Goal: Task Accomplishment & Management: Manage account settings

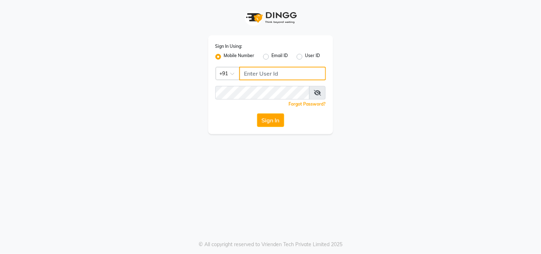
click at [279, 77] on input "Username" at bounding box center [282, 74] width 87 height 14
type input "8530086780"
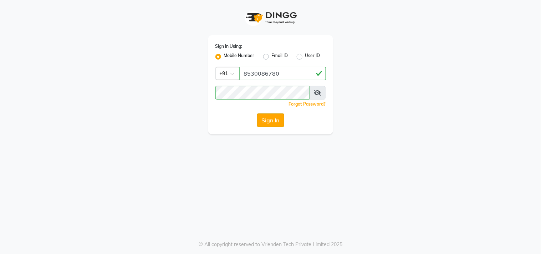
click at [272, 116] on button "Sign In" at bounding box center [270, 120] width 27 height 14
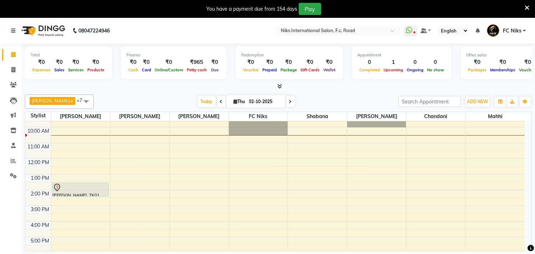
scroll to position [26, 0]
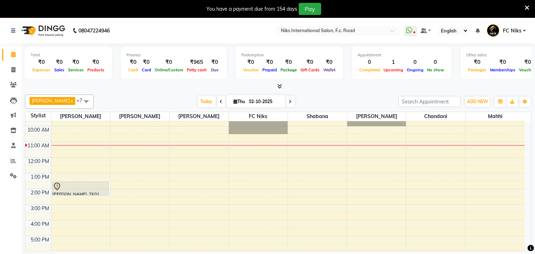
click at [302, 92] on div "[PERSON_NAME] x [PERSON_NAME] x FC Niks x [PERSON_NAME] x [PERSON_NAME] x Mahhi…" at bounding box center [278, 181] width 507 height 179
click at [529, 8] on icon at bounding box center [527, 8] width 5 height 6
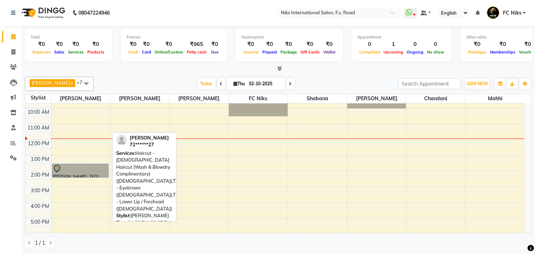
drag, startPoint x: 75, startPoint y: 167, endPoint x: 71, endPoint y: 170, distance: 5.0
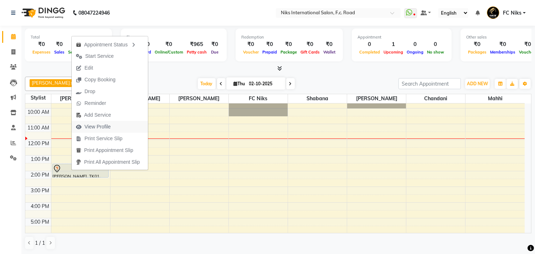
click at [95, 128] on span "View Profile" at bounding box center [98, 126] width 26 height 7
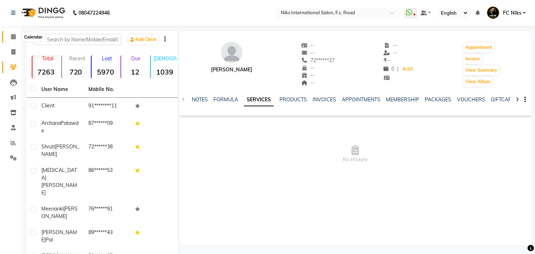
click at [15, 38] on icon at bounding box center [13, 36] width 5 height 5
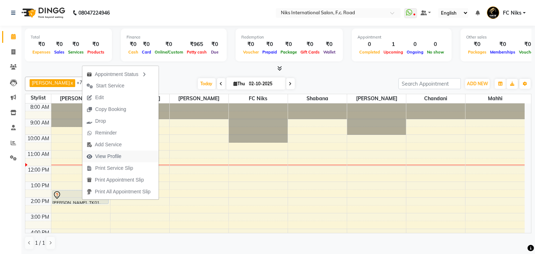
click at [109, 156] on span "View Profile" at bounding box center [108, 156] width 26 height 7
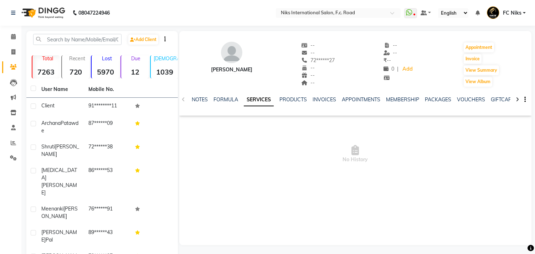
click at [218, 95] on div "NOTES FORMULA SERVICES PRODUCTS INVOICES APPOINTMENTS MEMBERSHIP PACKAGES VOUCH…" at bounding box center [355, 99] width 352 height 25
click at [220, 99] on link "FORMULA" at bounding box center [226, 99] width 25 height 6
click at [297, 99] on link "PRODUCTS" at bounding box center [293, 99] width 27 height 6
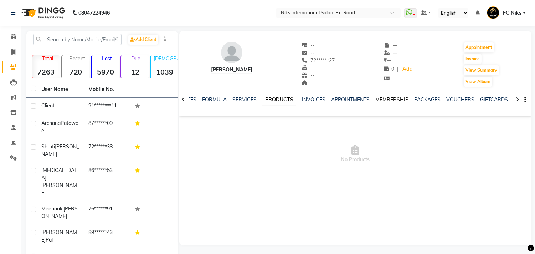
click at [401, 101] on link "MEMBERSHIP" at bounding box center [392, 99] width 33 height 6
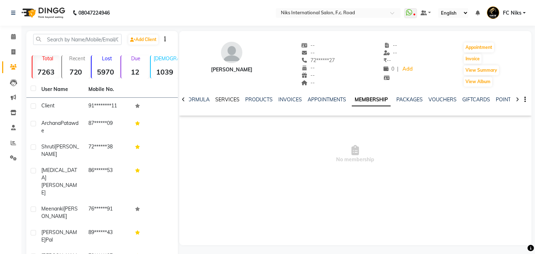
click at [229, 101] on link "SERVICES" at bounding box center [227, 99] width 24 height 6
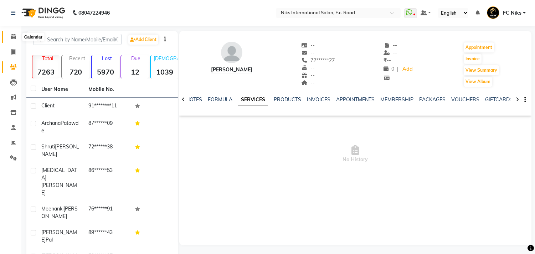
click at [13, 36] on icon at bounding box center [13, 36] width 5 height 5
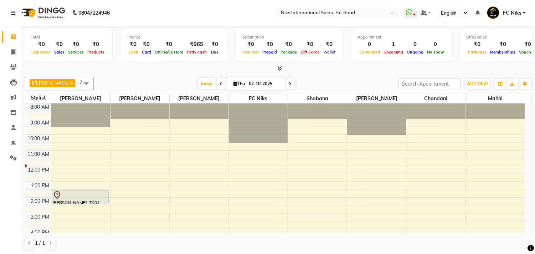
click at [16, 12] on link at bounding box center [14, 13] width 7 height 20
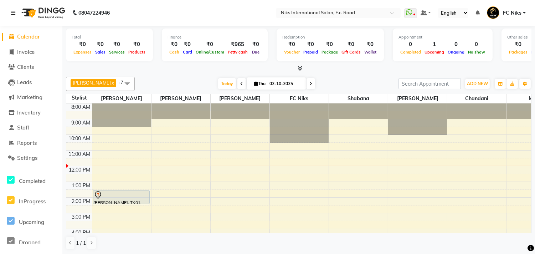
click at [16, 12] on link at bounding box center [14, 13] width 7 height 20
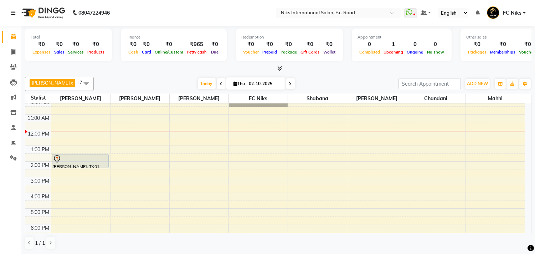
scroll to position [40, 0]
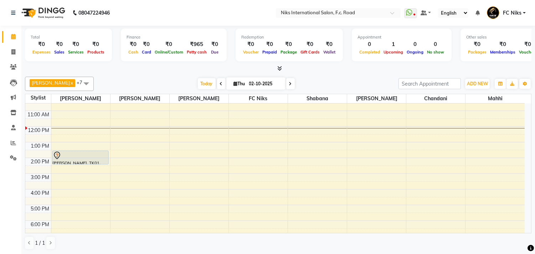
click at [286, 79] on span at bounding box center [290, 83] width 9 height 11
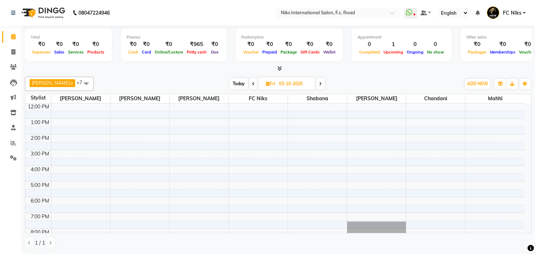
click at [237, 80] on span "Today" at bounding box center [239, 83] width 18 height 11
type input "02-10-2025"
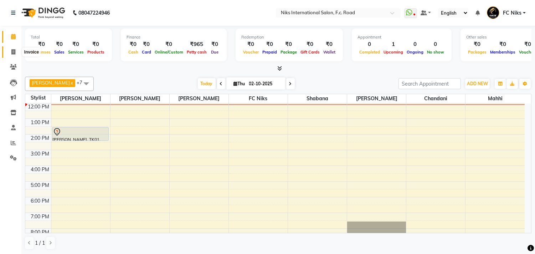
click at [12, 51] on icon at bounding box center [13, 51] width 4 height 5
select select "service"
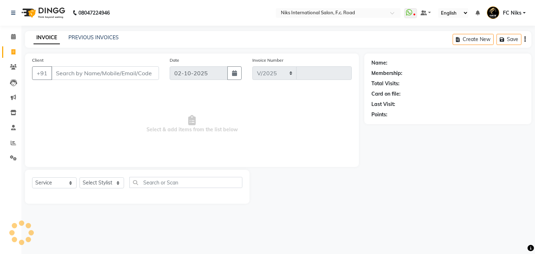
select select "7"
type input "2154"
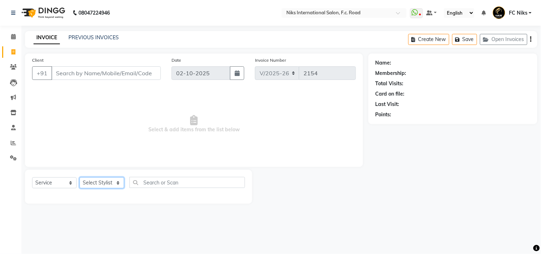
click at [91, 179] on select "Select Stylist [PERSON_NAME] [PERSON_NAME] CA [PERSON_NAME] FC Niks [PERSON_NAM…" at bounding box center [102, 182] width 45 height 11
select select "82852"
click at [80, 178] on select "Select Stylist [PERSON_NAME] [PERSON_NAME] CA [PERSON_NAME] FC Niks [PERSON_NAM…" at bounding box center [102, 182] width 45 height 11
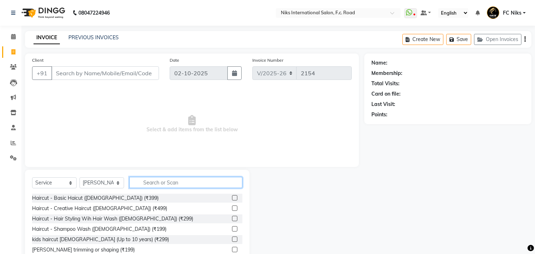
click at [157, 179] on input "text" at bounding box center [185, 182] width 113 height 11
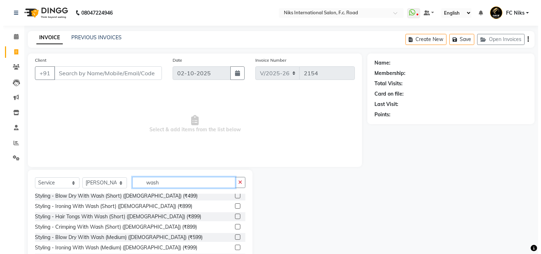
scroll to position [79, 0]
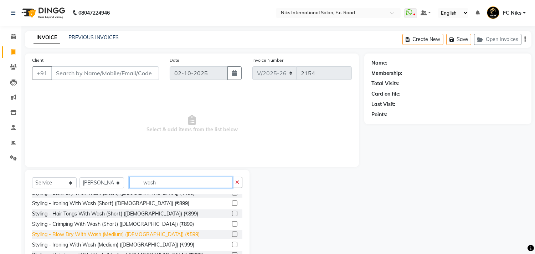
type input "wash"
click at [150, 231] on div "Styling - Blow Dry With Wash (Medium) ([DEMOGRAPHIC_DATA]) (₹599)" at bounding box center [116, 234] width 168 height 7
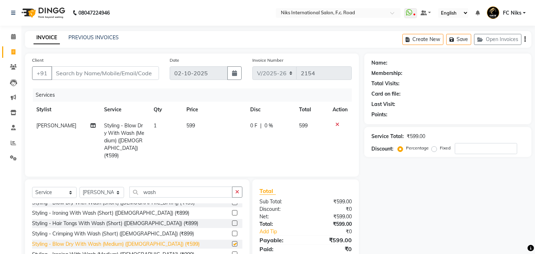
checkbox input "false"
drag, startPoint x: 205, startPoint y: 144, endPoint x: 365, endPoint y: 5, distance: 211.9
click at [208, 142] on td "599" at bounding box center [214, 141] width 64 height 46
select select "82852"
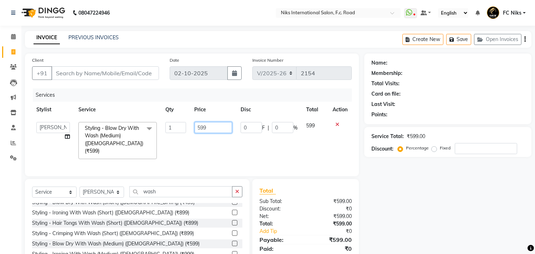
drag, startPoint x: 211, startPoint y: 128, endPoint x: 170, endPoint y: 124, distance: 41.6
click at [170, 124] on tr "Abhishek [PERSON_NAME] [PERSON_NAME] CA [PERSON_NAME] FC Niks [PERSON_NAME] [PE…" at bounding box center [192, 141] width 320 height 46
type input "600"
click at [141, 73] on input "Client" at bounding box center [105, 73] width 108 height 14
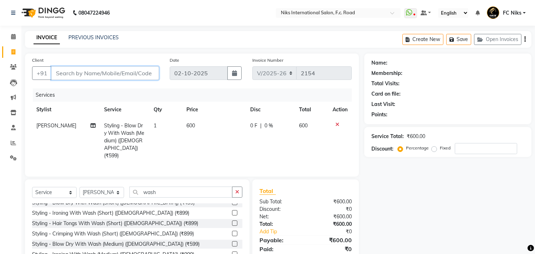
type input "8"
type input "0"
type input "8329224930"
click at [144, 73] on span "Add Client" at bounding box center [141, 73] width 28 height 7
select select "22"
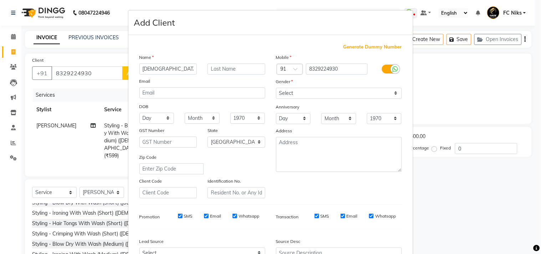
type input "[DEMOGRAPHIC_DATA]"
type input "[PERSON_NAME]"
click at [304, 96] on select "Select [DEMOGRAPHIC_DATA] [DEMOGRAPHIC_DATA] Other Prefer Not To Say" at bounding box center [339, 93] width 126 height 11
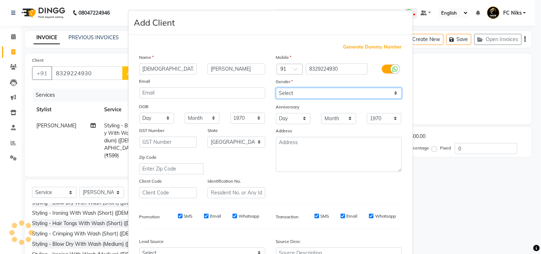
select select "[DEMOGRAPHIC_DATA]"
click at [276, 88] on select "Select [DEMOGRAPHIC_DATA] [DEMOGRAPHIC_DATA] Other Prefer Not To Say" at bounding box center [339, 93] width 126 height 11
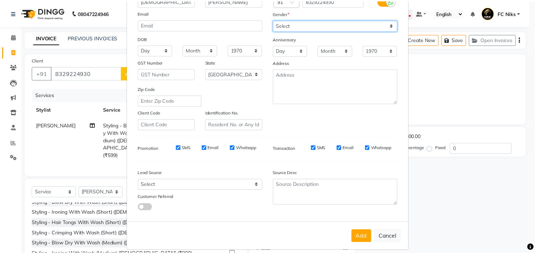
scroll to position [62, 0]
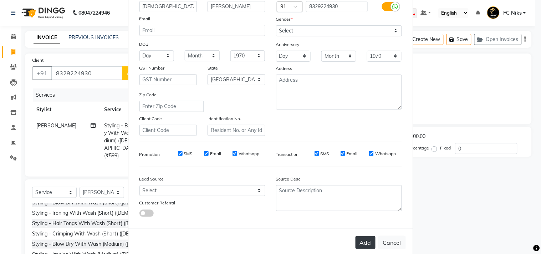
click at [363, 240] on button "Add" at bounding box center [366, 242] width 20 height 13
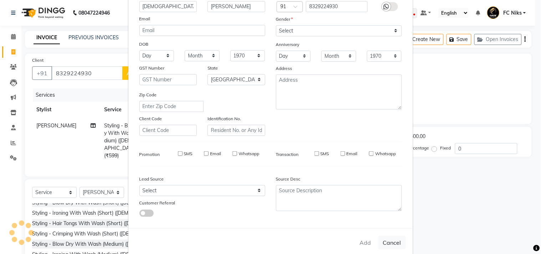
type input "83******30"
select select
select select "null"
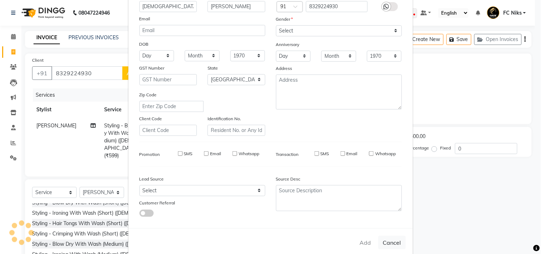
select select
checkbox input "false"
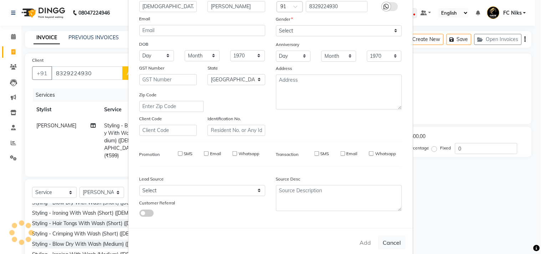
checkbox input "false"
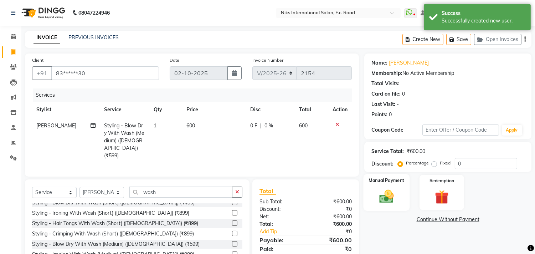
click at [397, 191] on img at bounding box center [387, 196] width 24 height 17
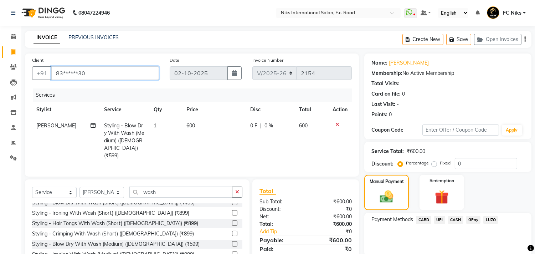
click at [137, 75] on input "83******30" at bounding box center [105, 73] width 108 height 14
click at [427, 220] on span "CARD" at bounding box center [423, 220] width 15 height 8
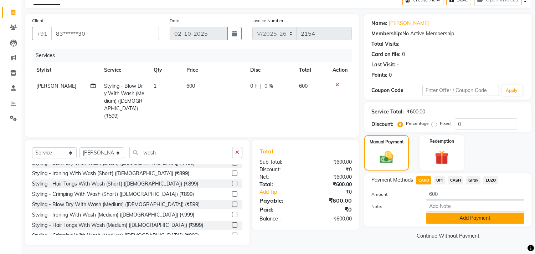
scroll to position [40, 0]
click at [460, 215] on button "Add Payment" at bounding box center [475, 217] width 98 height 11
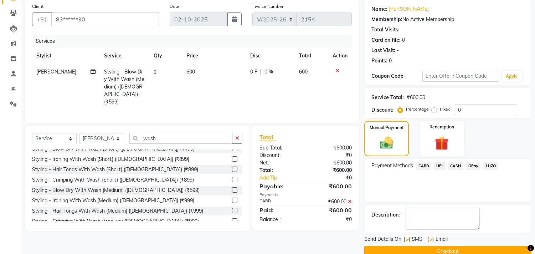
scroll to position [67, 0]
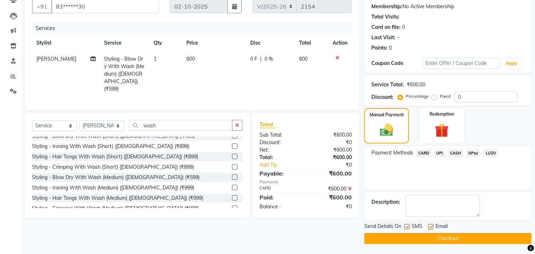
click at [458, 238] on button "Checkout" at bounding box center [448, 238] width 167 height 11
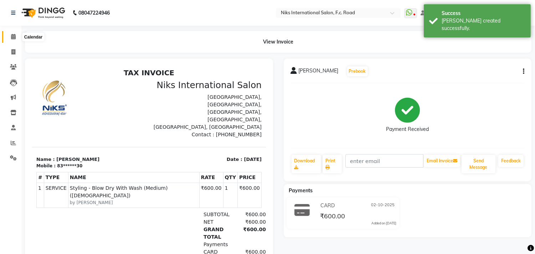
click at [11, 37] on icon at bounding box center [13, 36] width 5 height 5
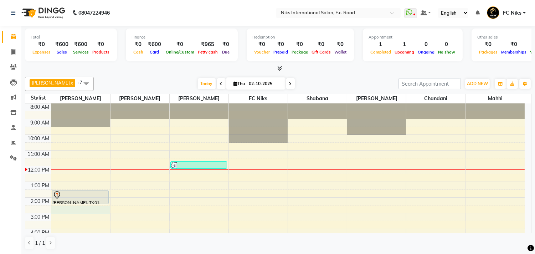
click at [60, 206] on div "8:00 AM 9:00 AM 10:00 AM 11:00 AM 12:00 PM 1:00 PM 2:00 PM 3:00 PM 4:00 PM 5:00…" at bounding box center [275, 220] width 500 height 235
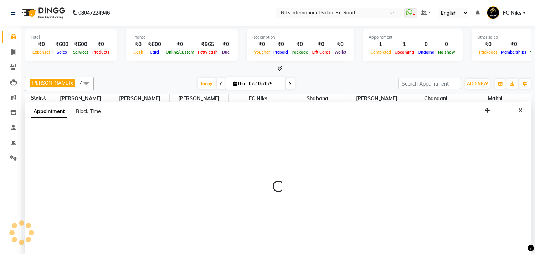
scroll to position [0, 0]
select select "159"
select select "870"
select select "tentative"
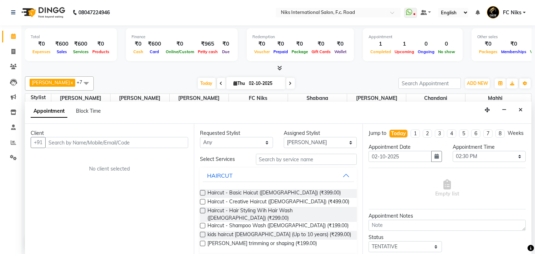
click at [105, 138] on input "text" at bounding box center [116, 142] width 143 height 11
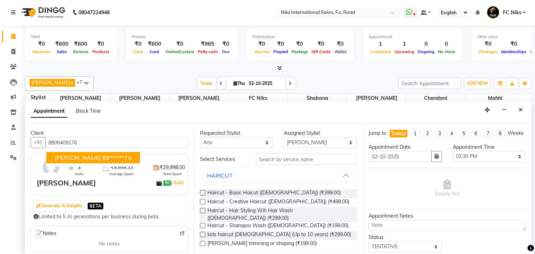
click at [124, 155] on ngb-highlight "88******76" at bounding box center [116, 157] width 29 height 7
type input "88******76"
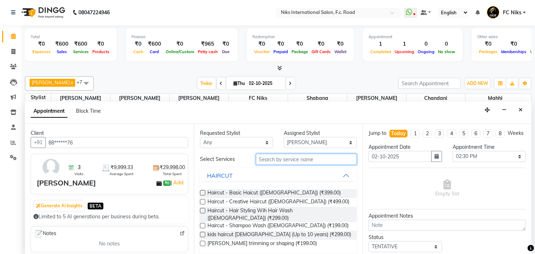
click at [281, 158] on input "text" at bounding box center [306, 159] width 101 height 11
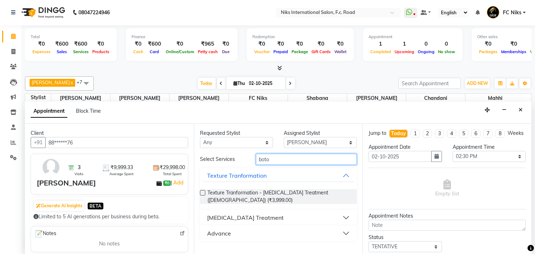
type input "boto"
click at [232, 213] on div "[MEDICAL_DATA] Treatment" at bounding box center [245, 217] width 77 height 9
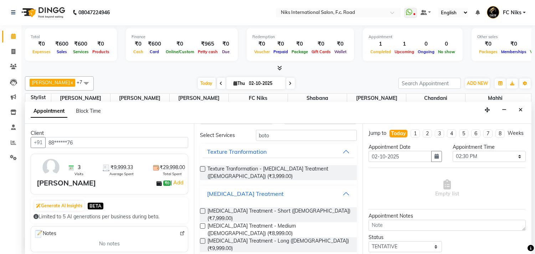
scroll to position [24, 0]
click at [290, 222] on span "[MEDICAL_DATA] Treatment - Medium ([DEMOGRAPHIC_DATA]) (₹8,999.00)" at bounding box center [280, 229] width 144 height 15
checkbox input "false"
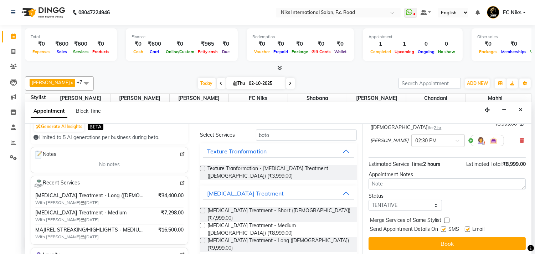
scroll to position [57, 0]
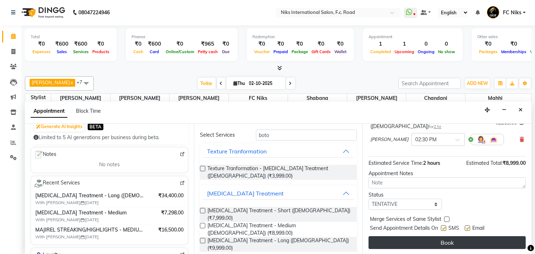
click at [441, 238] on button "Book" at bounding box center [447, 242] width 157 height 13
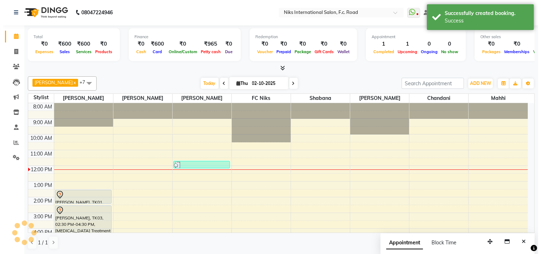
scroll to position [0, 0]
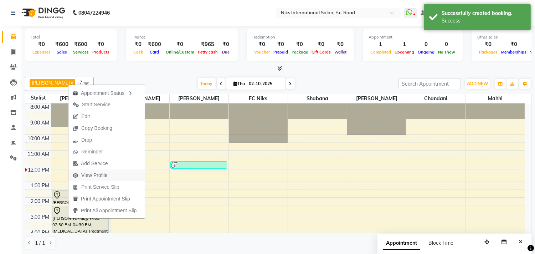
click at [91, 173] on span "View Profile" at bounding box center [94, 175] width 26 height 7
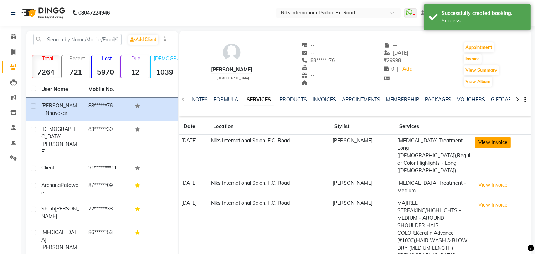
click at [487, 140] on button "View Invoice" at bounding box center [493, 142] width 36 height 11
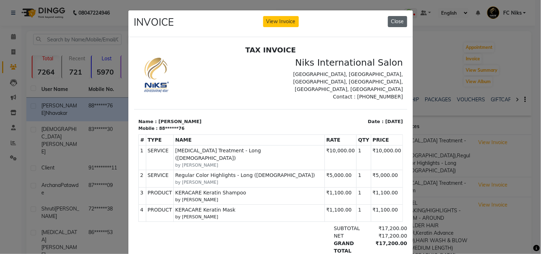
click at [397, 24] on button "Close" at bounding box center [397, 21] width 19 height 11
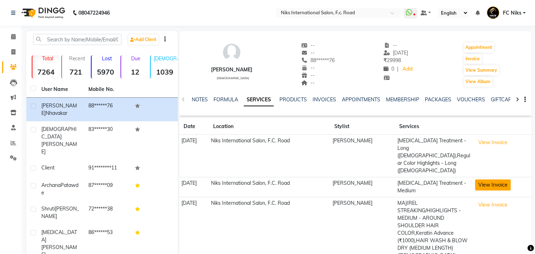
click at [493, 179] on button "View Invoice" at bounding box center [493, 184] width 36 height 11
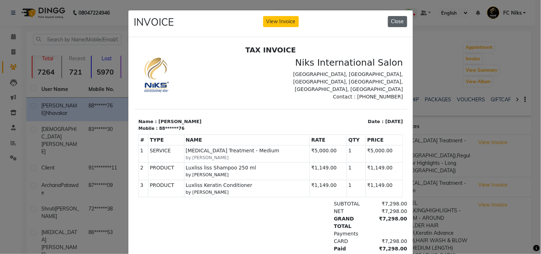
click at [392, 19] on button "Close" at bounding box center [397, 21] width 19 height 11
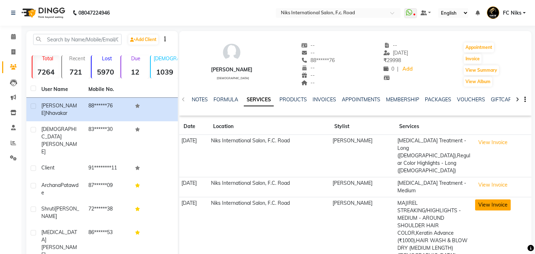
click at [501, 199] on button "View Invoice" at bounding box center [493, 204] width 36 height 11
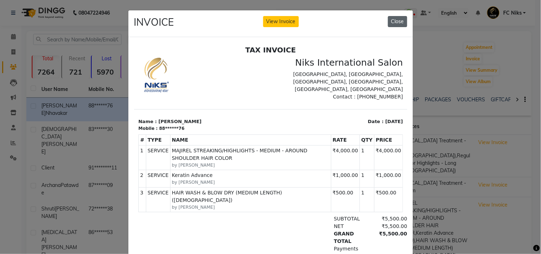
click at [402, 24] on button "Close" at bounding box center [397, 21] width 19 height 11
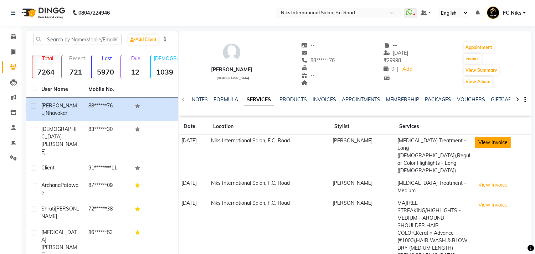
click at [483, 143] on button "View Invoice" at bounding box center [493, 142] width 36 height 11
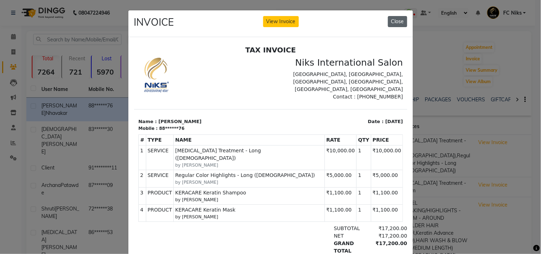
click at [388, 19] on button "Close" at bounding box center [397, 21] width 19 height 11
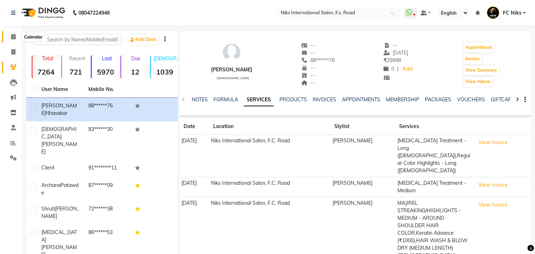
click at [12, 35] on icon at bounding box center [13, 36] width 5 height 5
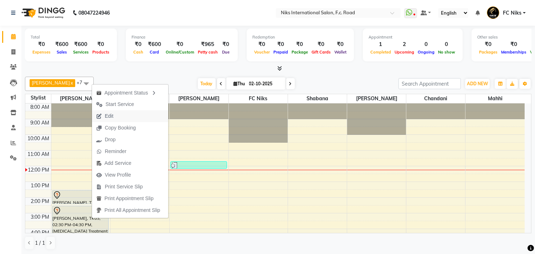
click at [105, 114] on span "Edit" at bounding box center [109, 115] width 9 height 7
select select "tentative"
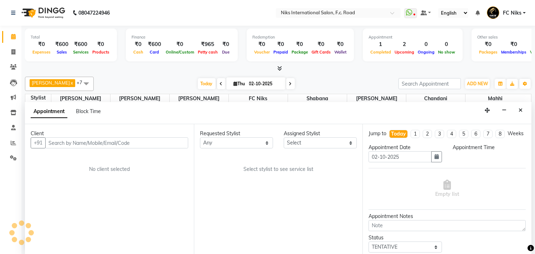
select select "159"
select select "870"
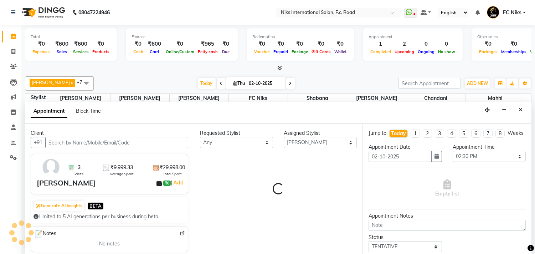
scroll to position [63, 0]
select select "217"
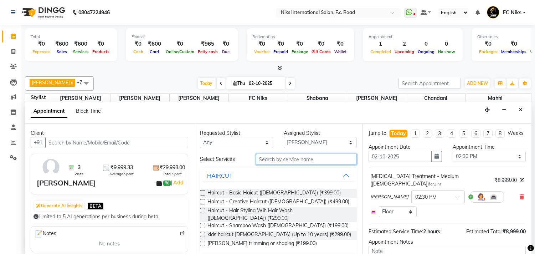
click at [277, 159] on input "text" at bounding box center [306, 159] width 101 height 11
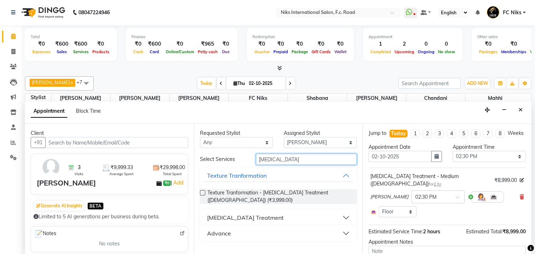
type input "[MEDICAL_DATA]"
click at [247, 213] on div "[MEDICAL_DATA] Treatment" at bounding box center [245, 217] width 77 height 9
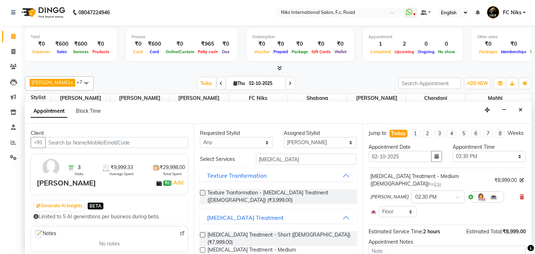
checkbox input "false"
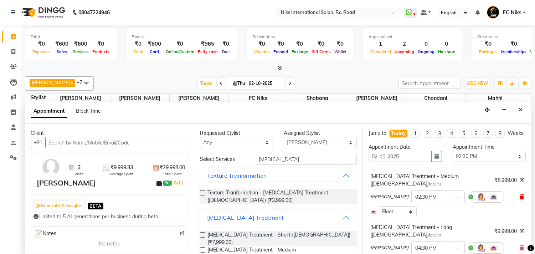
click at [520, 195] on icon at bounding box center [522, 196] width 4 height 5
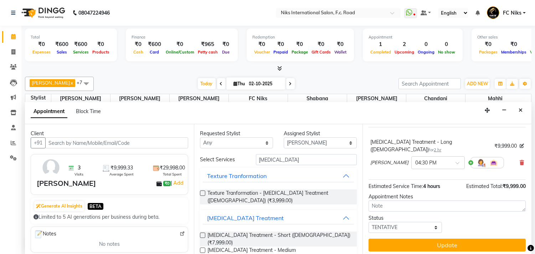
scroll to position [43, 0]
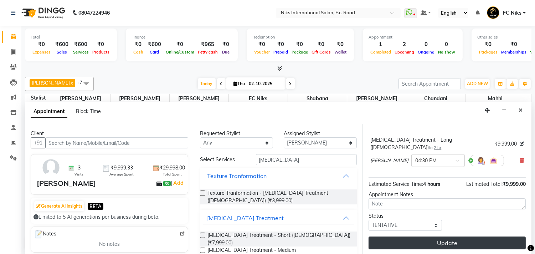
click at [479, 245] on button "Update" at bounding box center [447, 242] width 157 height 13
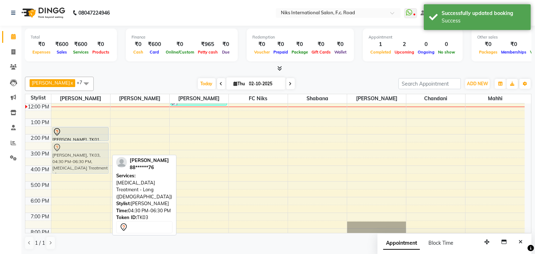
drag, startPoint x: 87, startPoint y: 190, endPoint x: 86, endPoint y: 156, distance: 34.6
click at [86, 156] on div "[PERSON_NAME], TK01, 01:30 PM-02:25 PM, Haircut - [DEMOGRAPHIC_DATA] Haircut (W…" at bounding box center [80, 157] width 59 height 235
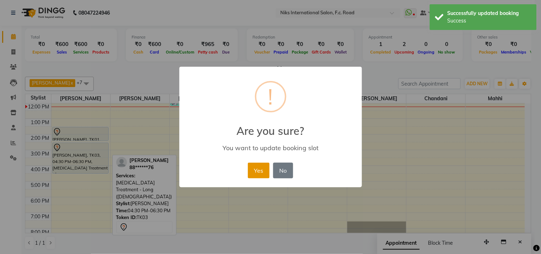
click at [258, 166] on button "Yes" at bounding box center [259, 171] width 22 height 16
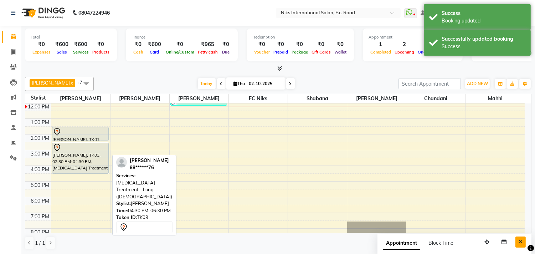
click at [519, 247] on button "Close" at bounding box center [521, 241] width 10 height 11
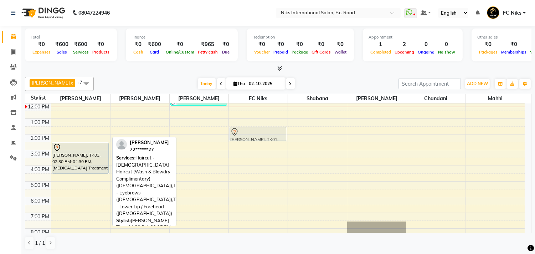
drag, startPoint x: 67, startPoint y: 130, endPoint x: 240, endPoint y: 130, distance: 172.6
click at [240, 130] on tr "[PERSON_NAME], TK01, 01:30 PM-02:25 PM, Haircut - [DEMOGRAPHIC_DATA] Haircut (W…" at bounding box center [275, 157] width 500 height 235
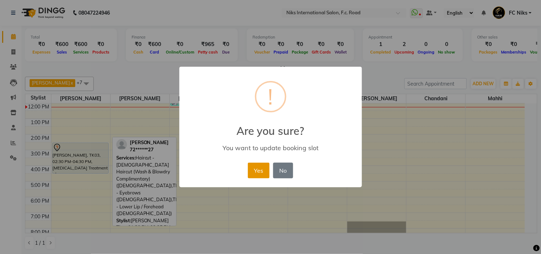
click at [251, 171] on button "Yes" at bounding box center [259, 171] width 22 height 16
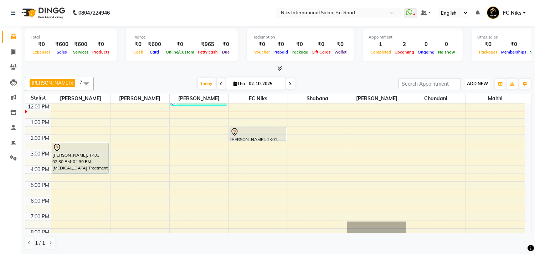
click at [471, 86] on button "ADD NEW Toggle Dropdown" at bounding box center [477, 84] width 25 height 10
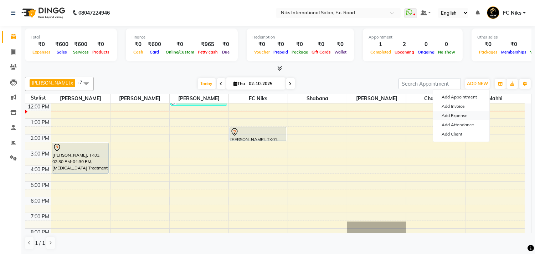
click at [463, 113] on link "Add Expense" at bounding box center [461, 115] width 56 height 9
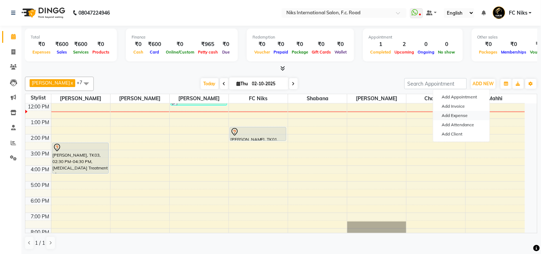
select select "1"
select select "2355"
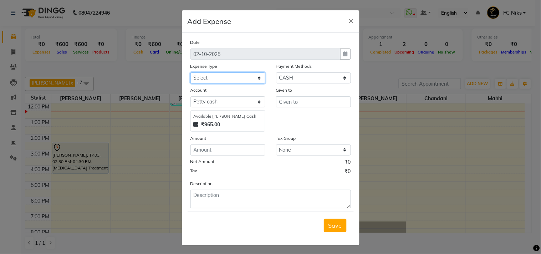
click at [259, 77] on select "Select Cash transfer to hub Client Snacks Donation Equipment Maintenance Miscel…" at bounding box center [227, 77] width 75 height 11
select select "938"
click at [190, 72] on select "Select Cash transfer to hub Client Snacks Donation Equipment Maintenance Miscel…" at bounding box center [227, 77] width 75 height 11
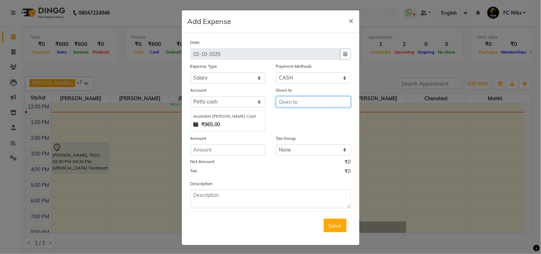
click at [289, 105] on input "text" at bounding box center [313, 101] width 75 height 11
type input "......."
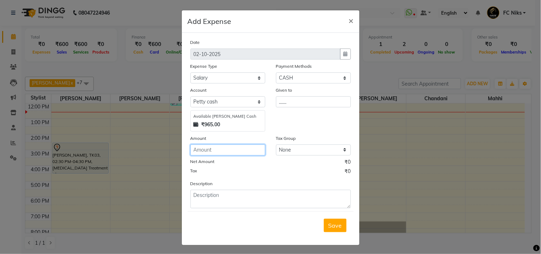
click at [233, 150] on input "number" at bounding box center [227, 149] width 75 height 11
type input "500"
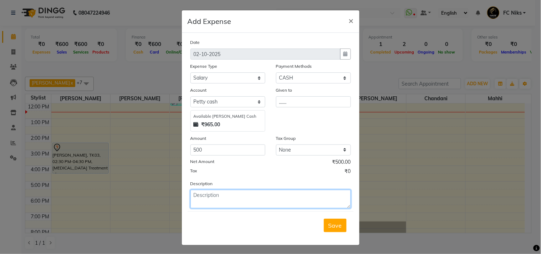
click at [200, 193] on textarea at bounding box center [270, 199] width 160 height 19
type textarea "Kachrewali Mavshi Salary"
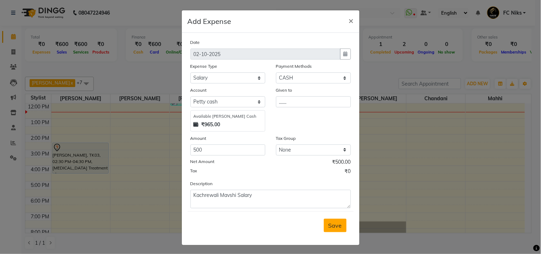
click at [333, 228] on span "Save" at bounding box center [335, 225] width 14 height 7
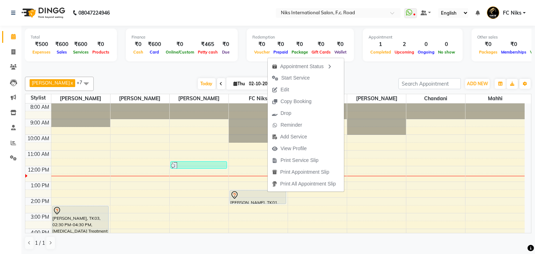
click at [173, 74] on div "[PERSON_NAME] x [PERSON_NAME] x FC Niks x [PERSON_NAME] x [PERSON_NAME] x Mahhi…" at bounding box center [278, 163] width 507 height 179
